Goal: Use online tool/utility

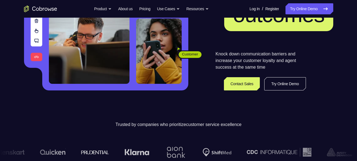
scroll to position [106, 0]
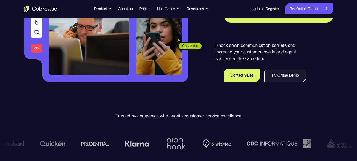
click at [288, 69] on link "Try Online Demo" at bounding box center [284, 75] width 41 height 13
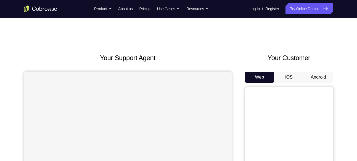
click at [318, 80] on button "Android" at bounding box center [319, 77] width 30 height 11
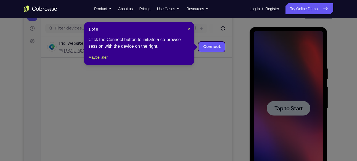
scroll to position [64, 0]
click at [185, 28] on header "1 of 8 ×" at bounding box center [139, 30] width 102 height 6
click at [189, 29] on span "×" at bounding box center [189, 29] width 2 height 4
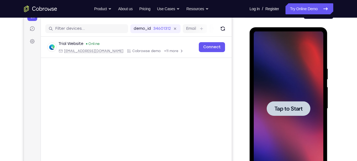
click at [281, 106] on span "Tap to Start" at bounding box center [289, 109] width 28 height 6
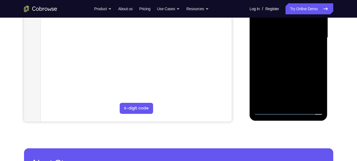
scroll to position [137, 0]
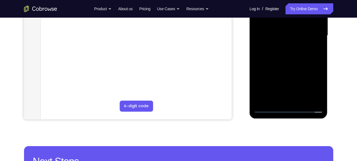
click at [294, 109] on div at bounding box center [289, 35] width 70 height 155
click at [313, 85] on div at bounding box center [289, 35] width 70 height 155
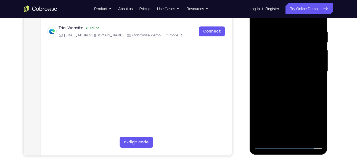
scroll to position [99, 0]
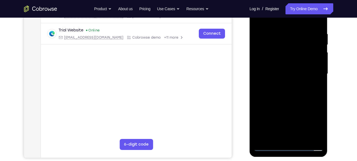
click at [278, 22] on div at bounding box center [289, 74] width 70 height 155
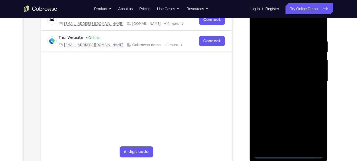
scroll to position [90, 0]
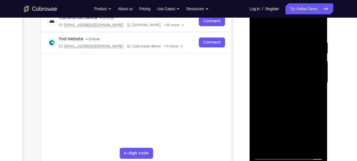
click at [315, 83] on div at bounding box center [289, 83] width 70 height 155
click at [281, 91] on div at bounding box center [289, 83] width 70 height 155
click at [283, 77] on div at bounding box center [289, 83] width 70 height 155
click at [271, 75] on div at bounding box center [289, 83] width 70 height 155
click at [273, 82] on div at bounding box center [289, 83] width 70 height 155
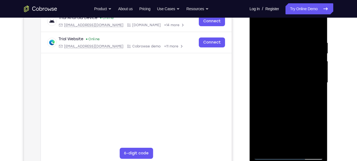
click at [282, 103] on div at bounding box center [289, 83] width 70 height 155
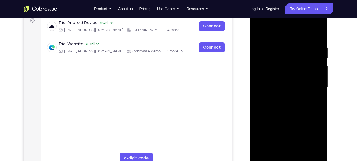
scroll to position [85, 0]
click at [297, 112] on div at bounding box center [289, 88] width 70 height 155
click at [304, 153] on div at bounding box center [289, 88] width 70 height 155
click at [289, 119] on div at bounding box center [289, 88] width 70 height 155
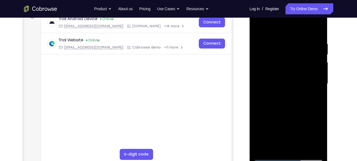
scroll to position [89, 0]
click at [294, 72] on div at bounding box center [289, 83] width 70 height 155
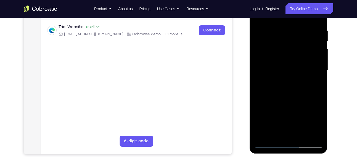
scroll to position [102, 0]
click at [283, 131] on div at bounding box center [289, 70] width 70 height 155
click at [314, 84] on div at bounding box center [289, 70] width 70 height 155
click at [318, 85] on div at bounding box center [289, 70] width 70 height 155
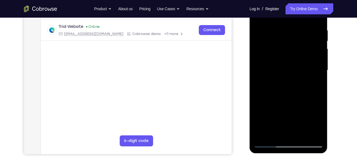
click at [271, 144] on div at bounding box center [289, 70] width 70 height 155
drag, startPoint x: 281, startPoint y: 121, endPoint x: 280, endPoint y: 49, distance: 71.8
click at [280, 49] on div at bounding box center [289, 70] width 70 height 155
click at [278, 116] on div at bounding box center [289, 70] width 70 height 155
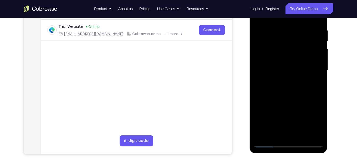
click at [279, 131] on div at bounding box center [289, 70] width 70 height 155
click at [317, 86] on div at bounding box center [289, 70] width 70 height 155
click at [269, 143] on div at bounding box center [289, 70] width 70 height 155
click at [299, 94] on div at bounding box center [289, 70] width 70 height 155
click at [314, 99] on div at bounding box center [289, 70] width 70 height 155
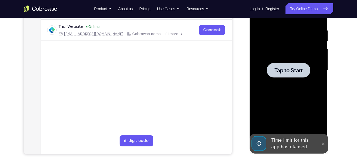
click at [304, 65] on div at bounding box center [289, 70] width 44 height 15
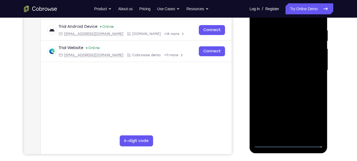
click at [287, 143] on div at bounding box center [289, 70] width 70 height 155
click at [310, 120] on div at bounding box center [289, 70] width 70 height 155
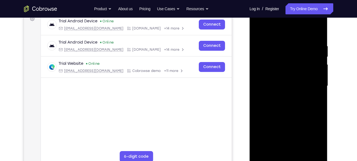
scroll to position [86, 0]
click at [287, 33] on div at bounding box center [289, 86] width 70 height 155
click at [310, 83] on div at bounding box center [289, 86] width 70 height 155
click at [288, 136] on div at bounding box center [289, 86] width 70 height 155
click at [283, 96] on div at bounding box center [289, 86] width 70 height 155
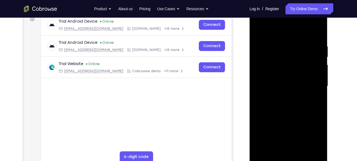
click at [285, 83] on div at bounding box center [289, 86] width 70 height 155
click at [285, 78] on div at bounding box center [289, 86] width 70 height 155
click at [283, 86] on div at bounding box center [289, 86] width 70 height 155
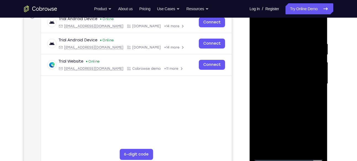
scroll to position [89, 0]
click at [284, 101] on div at bounding box center [289, 83] width 70 height 155
click at [316, 36] on div at bounding box center [289, 83] width 70 height 155
click at [319, 28] on div at bounding box center [289, 83] width 70 height 155
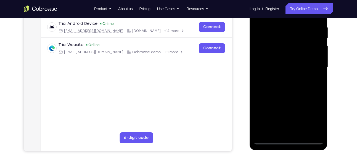
scroll to position [106, 0]
click at [304, 132] on div at bounding box center [289, 67] width 70 height 155
click at [291, 97] on div at bounding box center [289, 67] width 70 height 155
click at [270, 138] on div at bounding box center [289, 67] width 70 height 155
click at [270, 141] on div at bounding box center [289, 67] width 70 height 155
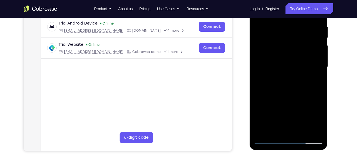
click at [315, 133] on div at bounding box center [289, 67] width 70 height 155
click at [284, 104] on div at bounding box center [289, 67] width 70 height 155
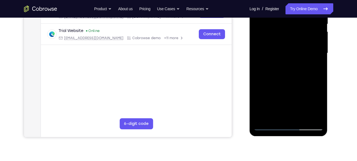
scroll to position [119, 0]
click at [318, 56] on div at bounding box center [289, 53] width 70 height 155
click at [319, 55] on div at bounding box center [289, 53] width 70 height 155
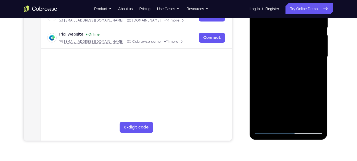
scroll to position [115, 0]
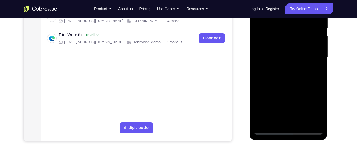
click at [257, 60] on div at bounding box center [289, 57] width 70 height 155
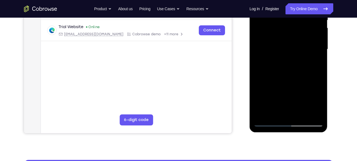
scroll to position [124, 0]
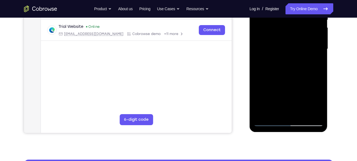
click at [319, 51] on div at bounding box center [289, 49] width 70 height 155
drag, startPoint x: 278, startPoint y: 75, endPoint x: 280, endPoint y: 44, distance: 31.2
click at [280, 44] on div at bounding box center [289, 49] width 70 height 155
click at [273, 79] on div at bounding box center [289, 49] width 70 height 155
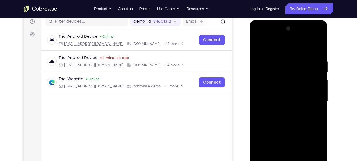
scroll to position [71, 0]
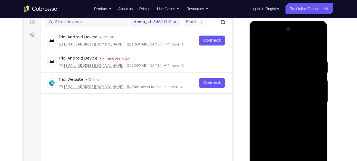
drag, startPoint x: 274, startPoint y: 152, endPoint x: 274, endPoint y: 53, distance: 98.6
click at [274, 53] on div at bounding box center [289, 102] width 70 height 155
drag, startPoint x: 273, startPoint y: 137, endPoint x: 275, endPoint y: 65, distance: 72.1
click at [275, 65] on div at bounding box center [289, 102] width 70 height 155
drag, startPoint x: 271, startPoint y: 129, endPoint x: 275, endPoint y: 66, distance: 62.9
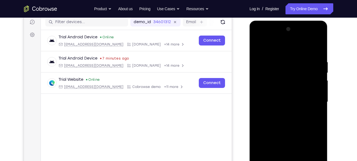
click at [275, 66] on div at bounding box center [289, 102] width 70 height 155
drag, startPoint x: 277, startPoint y: 130, endPoint x: 276, endPoint y: 75, distance: 54.2
click at [276, 75] on div at bounding box center [289, 102] width 70 height 155
drag, startPoint x: 275, startPoint y: 134, endPoint x: 277, endPoint y: 64, distance: 70.7
click at [277, 64] on div at bounding box center [289, 102] width 70 height 155
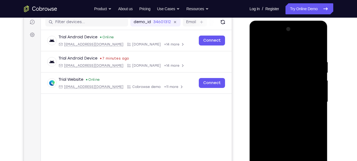
drag, startPoint x: 271, startPoint y: 132, endPoint x: 270, endPoint y: 67, distance: 64.6
click at [270, 67] on div at bounding box center [289, 102] width 70 height 155
drag, startPoint x: 270, startPoint y: 141, endPoint x: 271, endPoint y: 68, distance: 72.4
click at [271, 68] on div at bounding box center [289, 102] width 70 height 155
drag, startPoint x: 267, startPoint y: 142, endPoint x: 268, endPoint y: 74, distance: 67.4
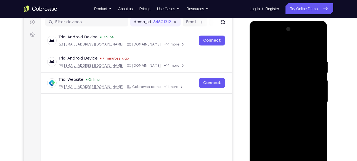
click at [268, 74] on div at bounding box center [289, 102] width 70 height 155
drag, startPoint x: 265, startPoint y: 129, endPoint x: 265, endPoint y: 64, distance: 64.6
click at [265, 64] on div at bounding box center [289, 102] width 70 height 155
drag, startPoint x: 265, startPoint y: 132, endPoint x: 268, endPoint y: 64, distance: 68.3
click at [268, 64] on div at bounding box center [289, 102] width 70 height 155
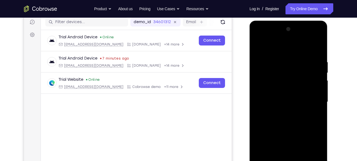
drag, startPoint x: 267, startPoint y: 122, endPoint x: 267, endPoint y: 66, distance: 56.3
click at [267, 66] on div at bounding box center [289, 102] width 70 height 155
drag, startPoint x: 265, startPoint y: 123, endPoint x: 263, endPoint y: 80, distance: 43.7
click at [263, 80] on div at bounding box center [289, 102] width 70 height 155
drag, startPoint x: 267, startPoint y: 109, endPoint x: 266, endPoint y: 42, distance: 67.7
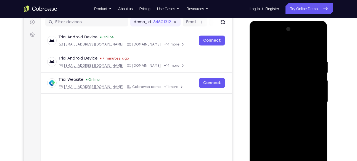
click at [266, 42] on div at bounding box center [289, 102] width 70 height 155
drag, startPoint x: 269, startPoint y: 121, endPoint x: 270, endPoint y: 72, distance: 48.9
click at [270, 72] on div at bounding box center [289, 102] width 70 height 155
drag, startPoint x: 264, startPoint y: 118, endPoint x: 268, endPoint y: 54, distance: 63.7
click at [268, 54] on div at bounding box center [289, 102] width 70 height 155
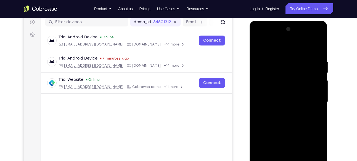
drag, startPoint x: 275, startPoint y: 125, endPoint x: 272, endPoint y: 69, distance: 55.9
click at [272, 69] on div at bounding box center [289, 102] width 70 height 155
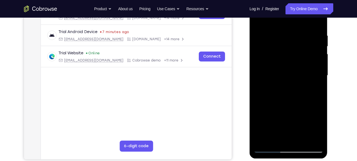
scroll to position [98, 0]
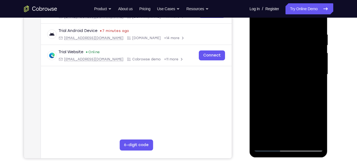
drag, startPoint x: 270, startPoint y: 110, endPoint x: 267, endPoint y: 41, distance: 69.7
click at [267, 41] on div at bounding box center [289, 74] width 70 height 155
drag, startPoint x: 275, startPoint y: 118, endPoint x: 255, endPoint y: 175, distance: 60.8
click at [255, 159] on html "Online web based iOS Simulators and Android Emulators. Run iPhone, iPad, Mobile…" at bounding box center [289, 76] width 79 height 166
drag, startPoint x: 272, startPoint y: 75, endPoint x: 265, endPoint y: 131, distance: 56.2
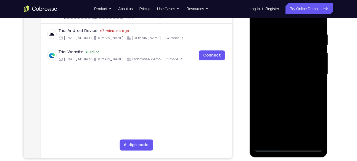
click at [265, 131] on div at bounding box center [289, 74] width 70 height 155
drag, startPoint x: 273, startPoint y: 72, endPoint x: 273, endPoint y: 118, distance: 45.8
click at [273, 118] on div at bounding box center [289, 74] width 70 height 155
drag, startPoint x: 274, startPoint y: 71, endPoint x: 270, endPoint y: 111, distance: 40.5
click at [270, 111] on div at bounding box center [289, 74] width 70 height 155
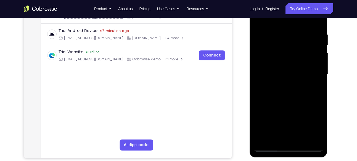
drag, startPoint x: 274, startPoint y: 107, endPoint x: 268, endPoint y: 147, distance: 40.7
click at [268, 147] on div at bounding box center [289, 74] width 70 height 155
drag, startPoint x: 288, startPoint y: 90, endPoint x: 289, endPoint y: 101, distance: 10.3
click at [289, 101] on div at bounding box center [289, 74] width 70 height 155
click at [302, 139] on div at bounding box center [289, 74] width 70 height 155
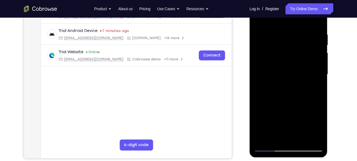
drag, startPoint x: 285, startPoint y: 117, endPoint x: 285, endPoint y: 70, distance: 46.7
click at [285, 70] on div at bounding box center [289, 74] width 70 height 155
click at [284, 110] on div at bounding box center [289, 74] width 70 height 155
click at [270, 147] on div at bounding box center [289, 74] width 70 height 155
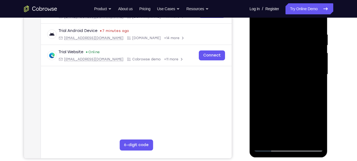
drag, startPoint x: 272, startPoint y: 73, endPoint x: 270, endPoint y: 117, distance: 44.5
click at [270, 117] on div at bounding box center [289, 74] width 70 height 155
drag, startPoint x: 274, startPoint y: 73, endPoint x: 274, endPoint y: 90, distance: 17.7
click at [274, 90] on div at bounding box center [289, 74] width 70 height 155
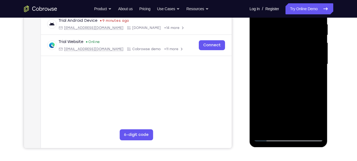
scroll to position [108, 0]
click at [269, 138] on div at bounding box center [289, 64] width 70 height 155
drag, startPoint x: 275, startPoint y: 86, endPoint x: 269, endPoint y: 144, distance: 59.1
click at [269, 144] on div at bounding box center [289, 65] width 78 height 165
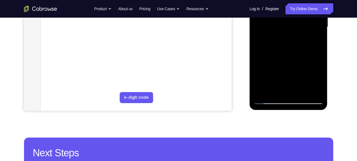
scroll to position [146, 0]
click at [265, 92] on div at bounding box center [289, 26] width 70 height 155
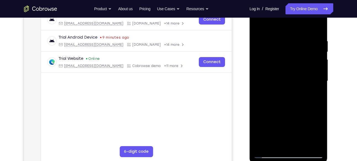
scroll to position [91, 0]
drag, startPoint x: 308, startPoint y: 41, endPoint x: 249, endPoint y: 32, distance: 60.1
click at [250, 32] on html "Online web based iOS Simulators and Android Emulators. Run iPhone, iPad, Mobile…" at bounding box center [289, 83] width 79 height 166
drag, startPoint x: 302, startPoint y: 39, endPoint x: 494, endPoint y: 41, distance: 191.4
click at [250, 41] on html "Online web based iOS Simulators and Android Emulators. Run iPhone, iPad, Mobile…" at bounding box center [289, 83] width 79 height 166
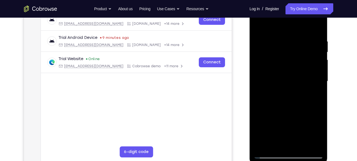
drag, startPoint x: 311, startPoint y: 40, endPoint x: 265, endPoint y: 37, distance: 45.7
click at [265, 37] on div at bounding box center [289, 81] width 70 height 155
drag, startPoint x: 305, startPoint y: 36, endPoint x: 273, endPoint y: 36, distance: 31.2
click at [273, 36] on div at bounding box center [289, 81] width 70 height 155
drag, startPoint x: 295, startPoint y: 37, endPoint x: 257, endPoint y: 38, distance: 37.6
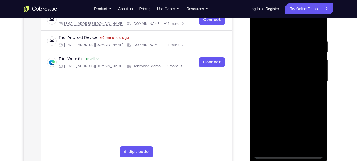
click at [257, 38] on div at bounding box center [289, 81] width 70 height 155
drag, startPoint x: 304, startPoint y: 40, endPoint x: 249, endPoint y: 41, distance: 54.7
click at [250, 41] on html "Online web based iOS Simulators and Android Emulators. Run iPhone, iPad, Mobile…" at bounding box center [289, 83] width 79 height 166
drag, startPoint x: 310, startPoint y: 35, endPoint x: 259, endPoint y: 33, distance: 50.9
click at [259, 33] on div at bounding box center [289, 81] width 70 height 155
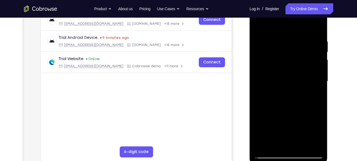
drag, startPoint x: 322, startPoint y: 37, endPoint x: 263, endPoint y: 35, distance: 58.9
click at [263, 35] on div at bounding box center [289, 81] width 70 height 155
click at [262, 147] on div at bounding box center [289, 81] width 70 height 155
click at [263, 148] on div at bounding box center [289, 81] width 70 height 155
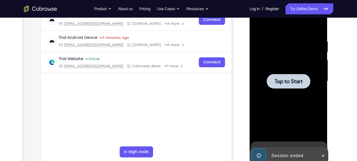
click at [278, 86] on div at bounding box center [289, 81] width 44 height 15
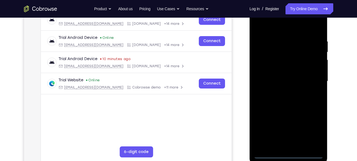
scroll to position [109, 0]
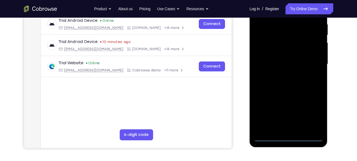
click at [290, 139] on div at bounding box center [289, 64] width 70 height 155
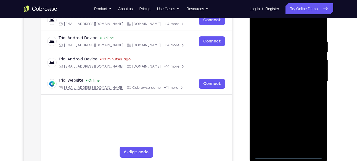
scroll to position [91, 0]
click at [309, 128] on div at bounding box center [289, 82] width 70 height 155
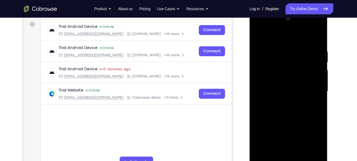
scroll to position [80, 0]
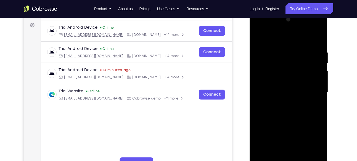
click at [280, 38] on div at bounding box center [289, 92] width 70 height 155
click at [313, 92] on div at bounding box center [289, 92] width 70 height 155
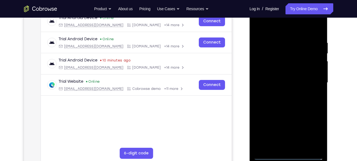
scroll to position [90, 0]
click at [270, 155] on div at bounding box center [289, 82] width 70 height 155
click at [314, 81] on div at bounding box center [289, 82] width 70 height 155
click at [281, 94] on div at bounding box center [289, 82] width 70 height 155
click at [289, 79] on div at bounding box center [289, 82] width 70 height 155
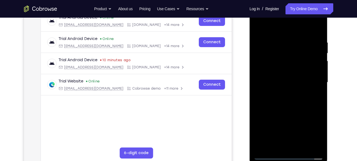
click at [289, 70] on div at bounding box center [289, 82] width 70 height 155
click at [284, 82] on div at bounding box center [289, 82] width 70 height 155
click at [293, 100] on div at bounding box center [289, 82] width 70 height 155
click at [286, 95] on div at bounding box center [289, 82] width 70 height 155
click at [315, 38] on div at bounding box center [289, 82] width 70 height 155
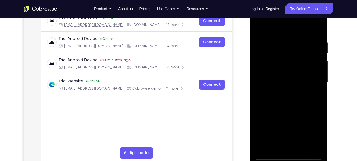
click at [318, 36] on div at bounding box center [289, 82] width 70 height 155
